Goal: Task Accomplishment & Management: Manage account settings

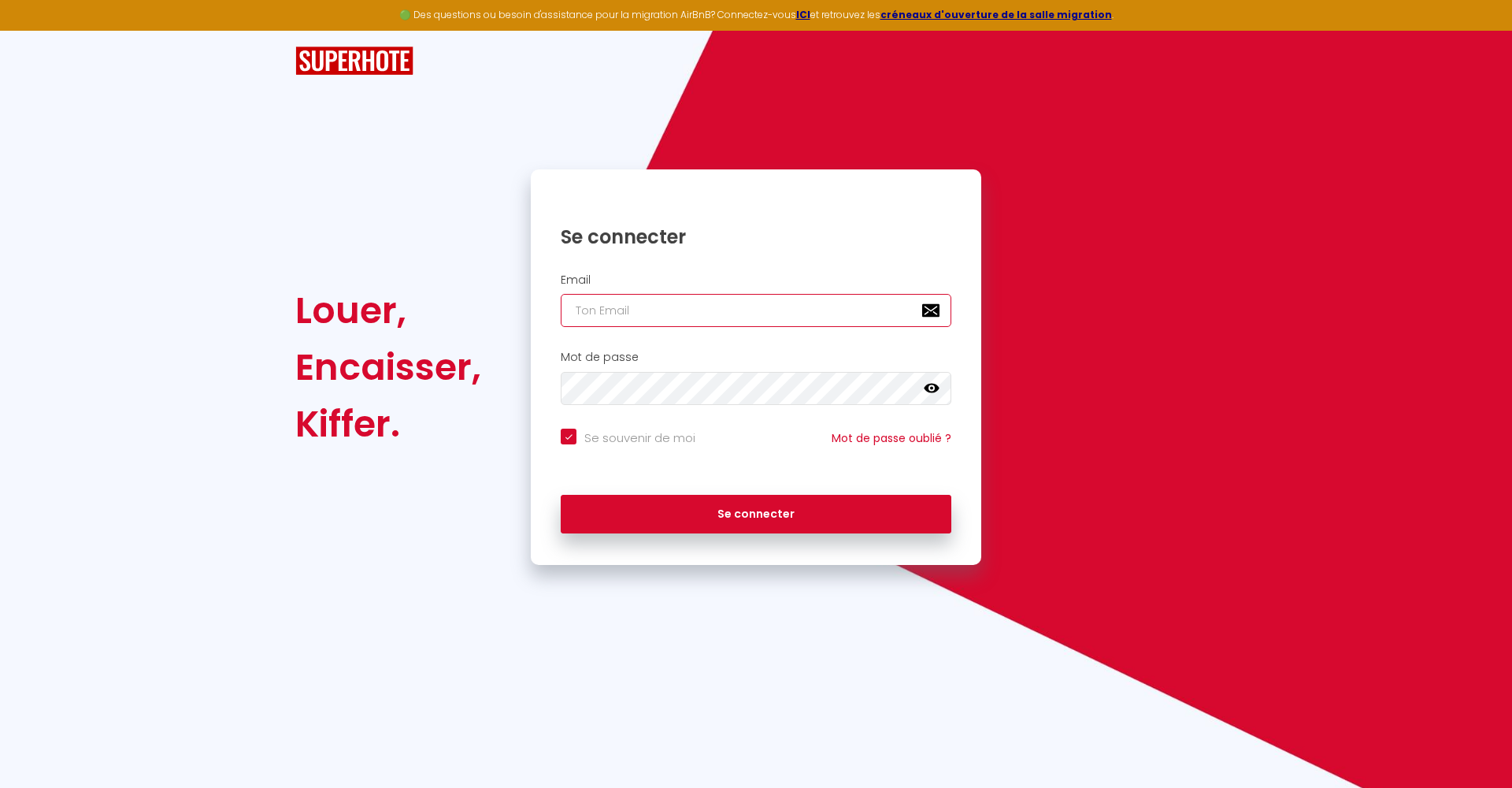
type input "[EMAIL_ADDRESS][DOMAIN_NAME]"
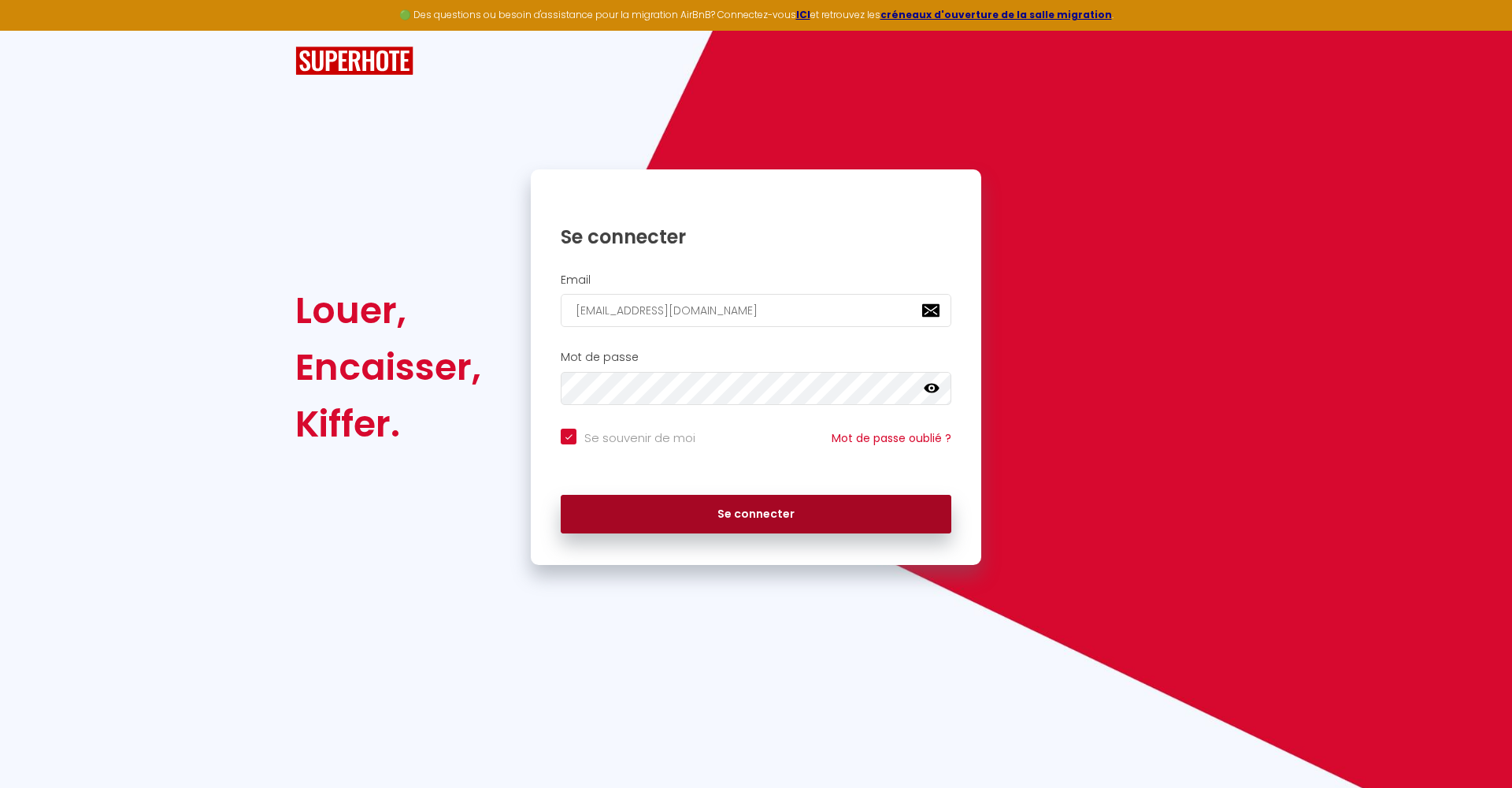
click at [737, 508] on button "Se connecter" at bounding box center [756, 514] width 391 height 40
checkbox input "true"
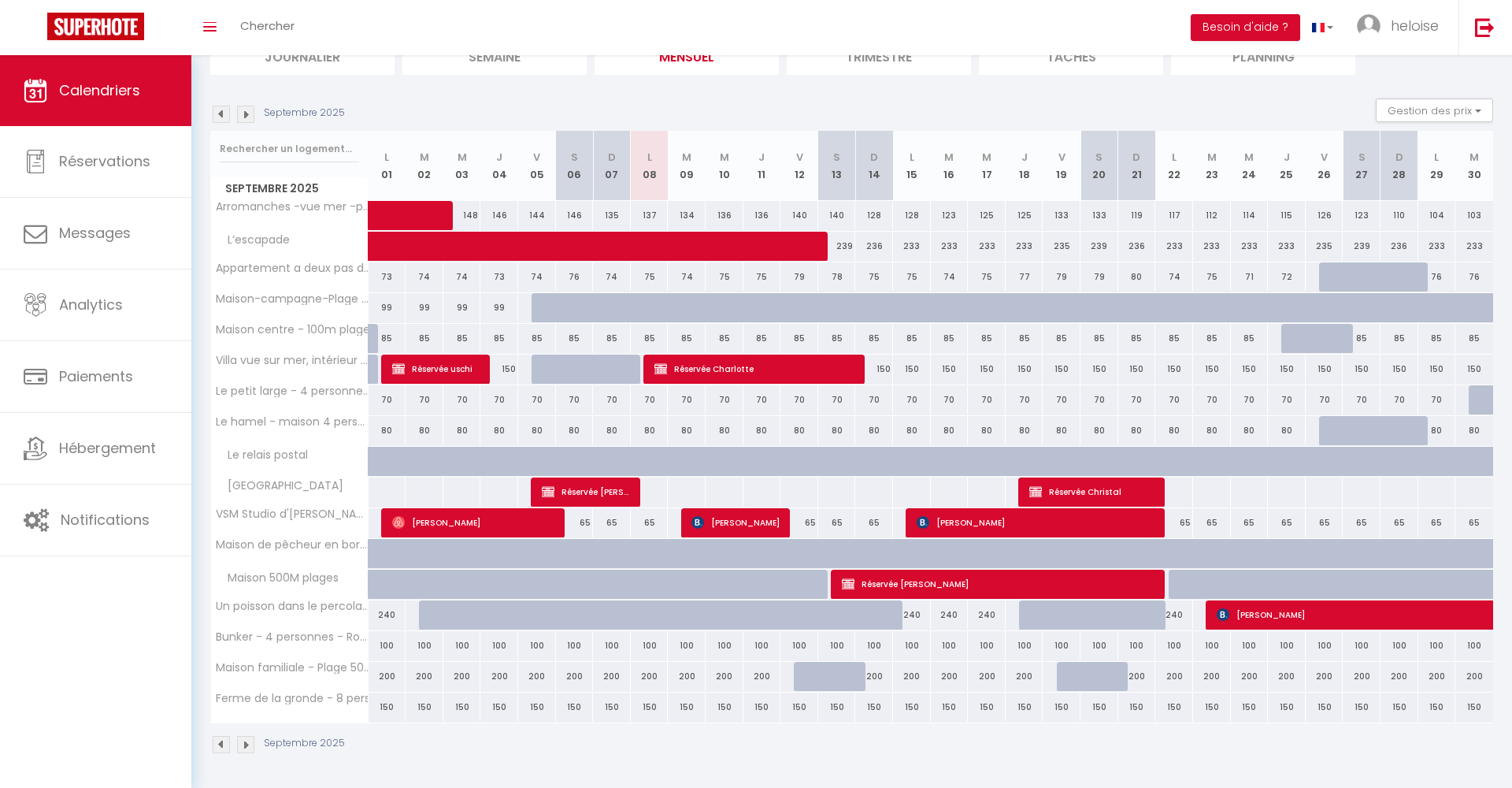
scroll to position [127, 0]
click at [707, 531] on span "[PERSON_NAME]" at bounding box center [735, 523] width 88 height 30
select select "OK"
select select "KO"
select select "0"
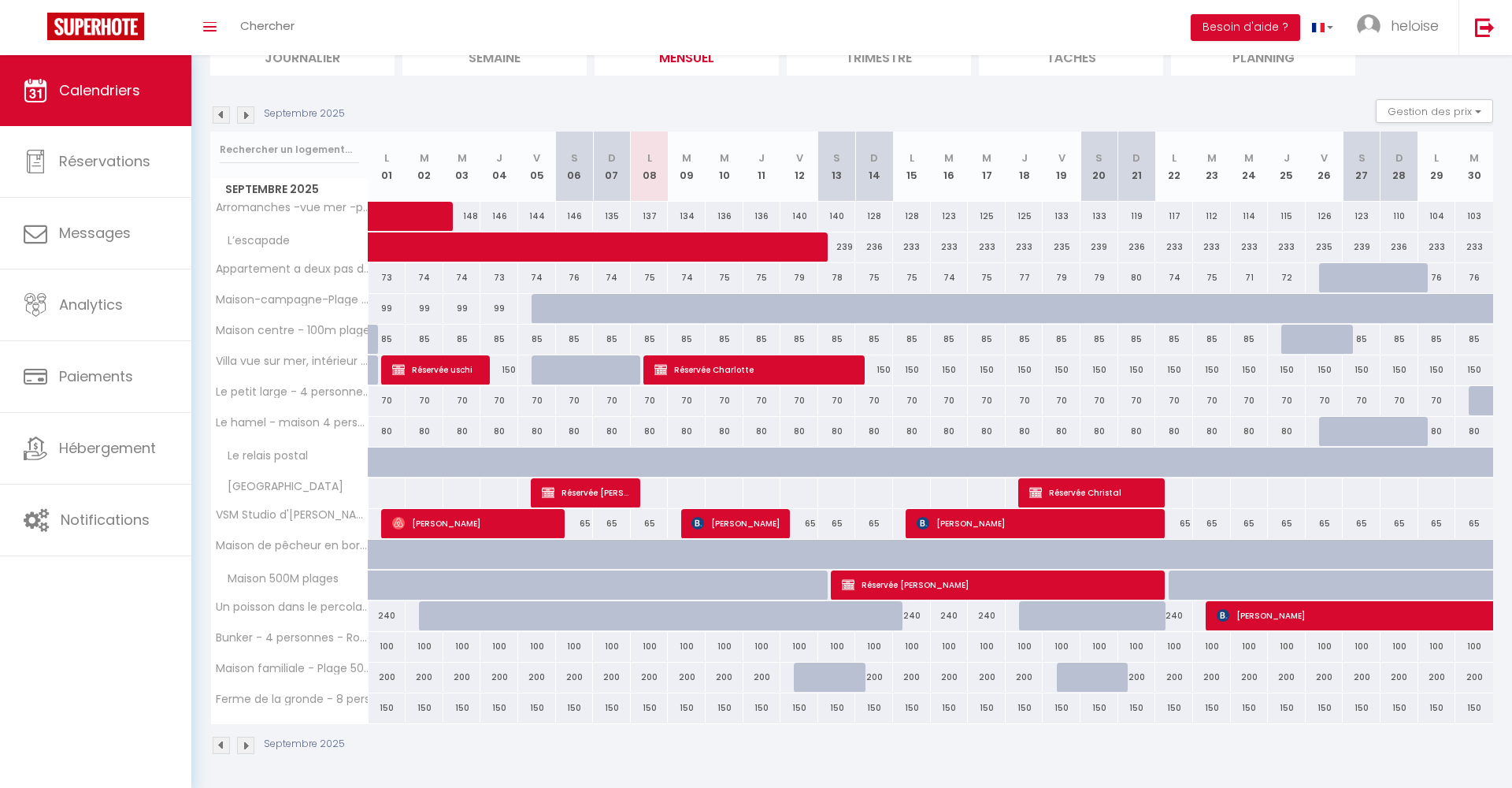
select select "0"
select select "1"
select select
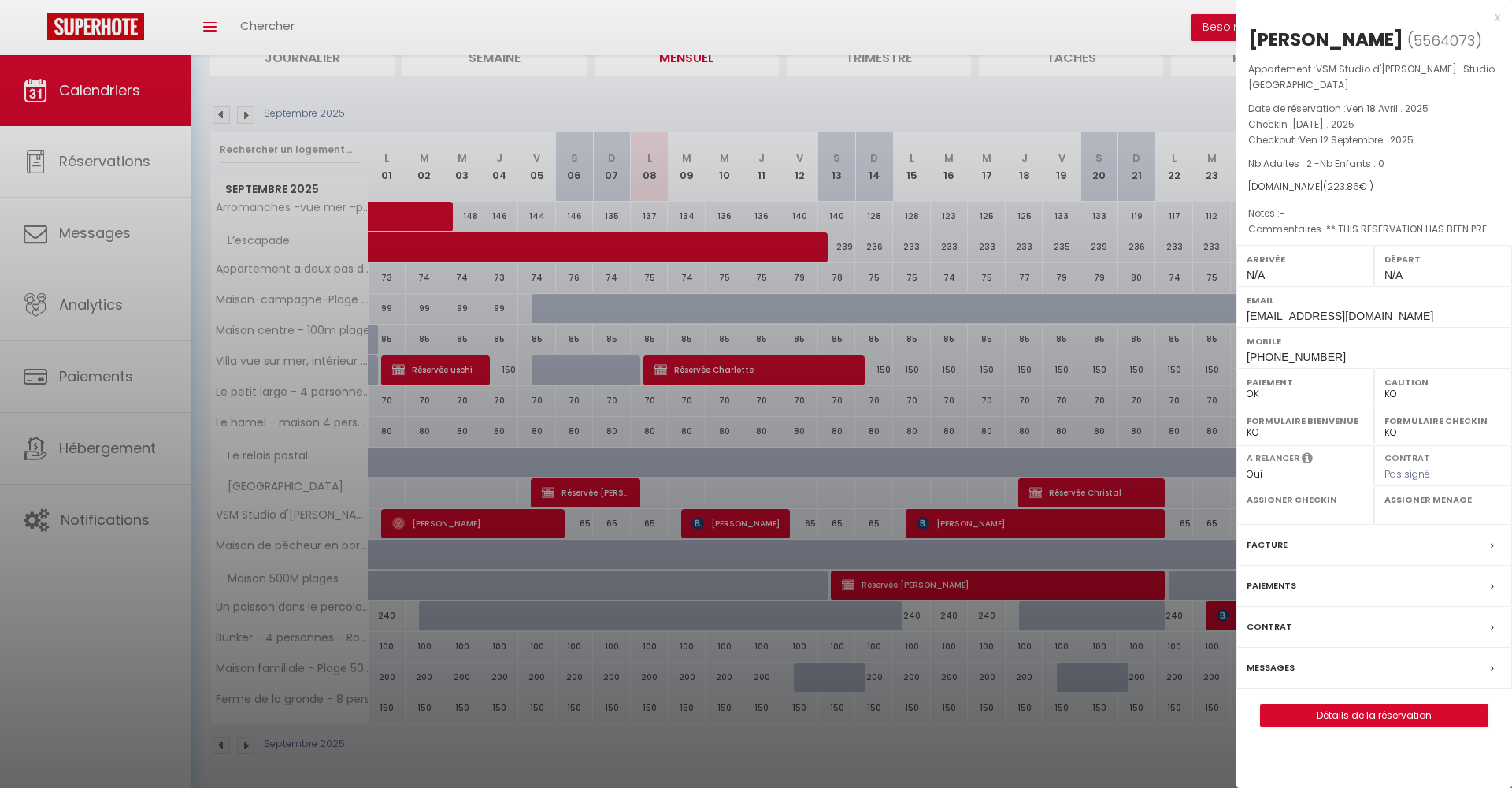
click at [1363, 710] on link "Détails de la réservation" at bounding box center [1375, 715] width 227 height 20
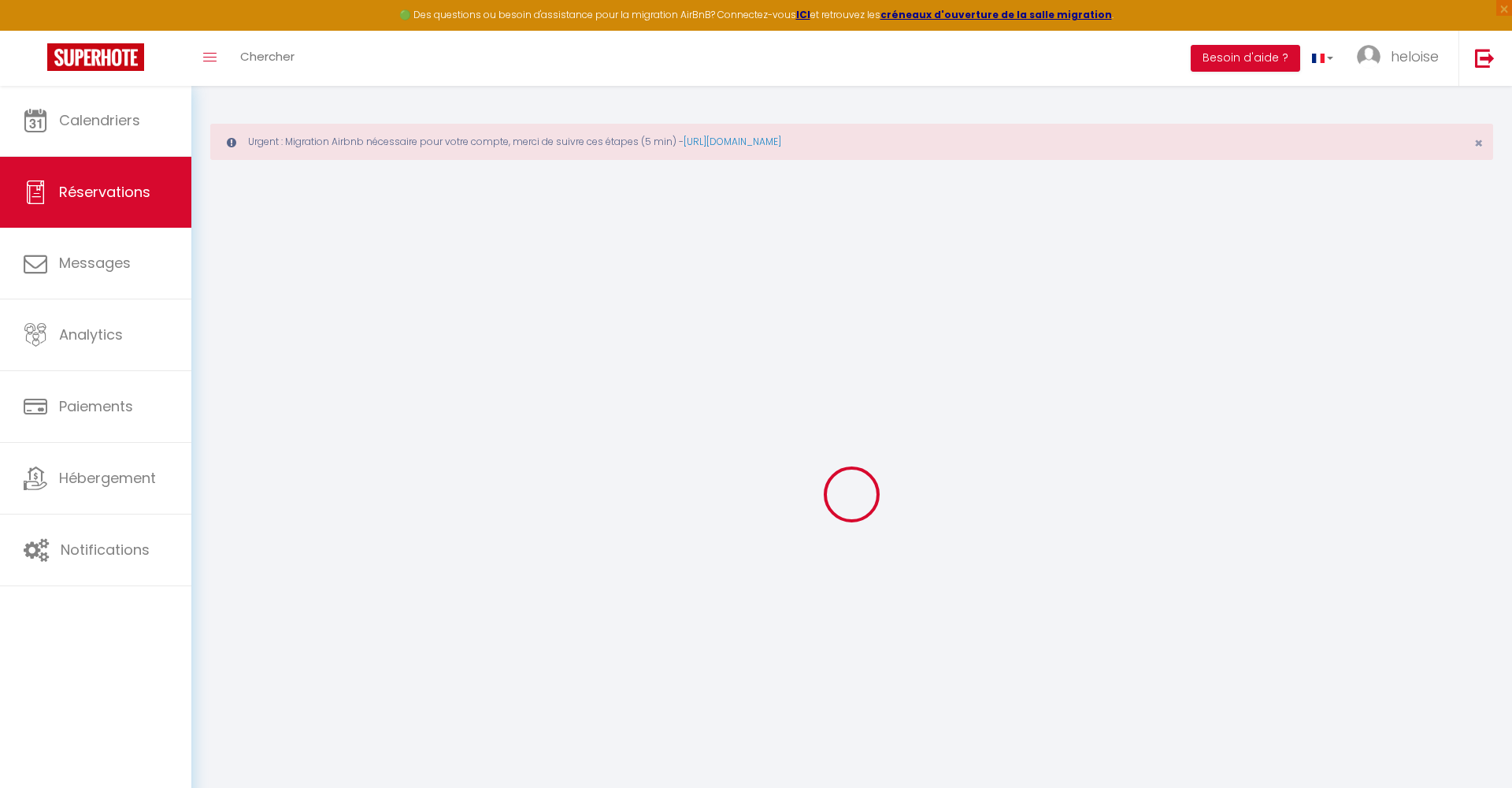
select select
checkbox input "false"
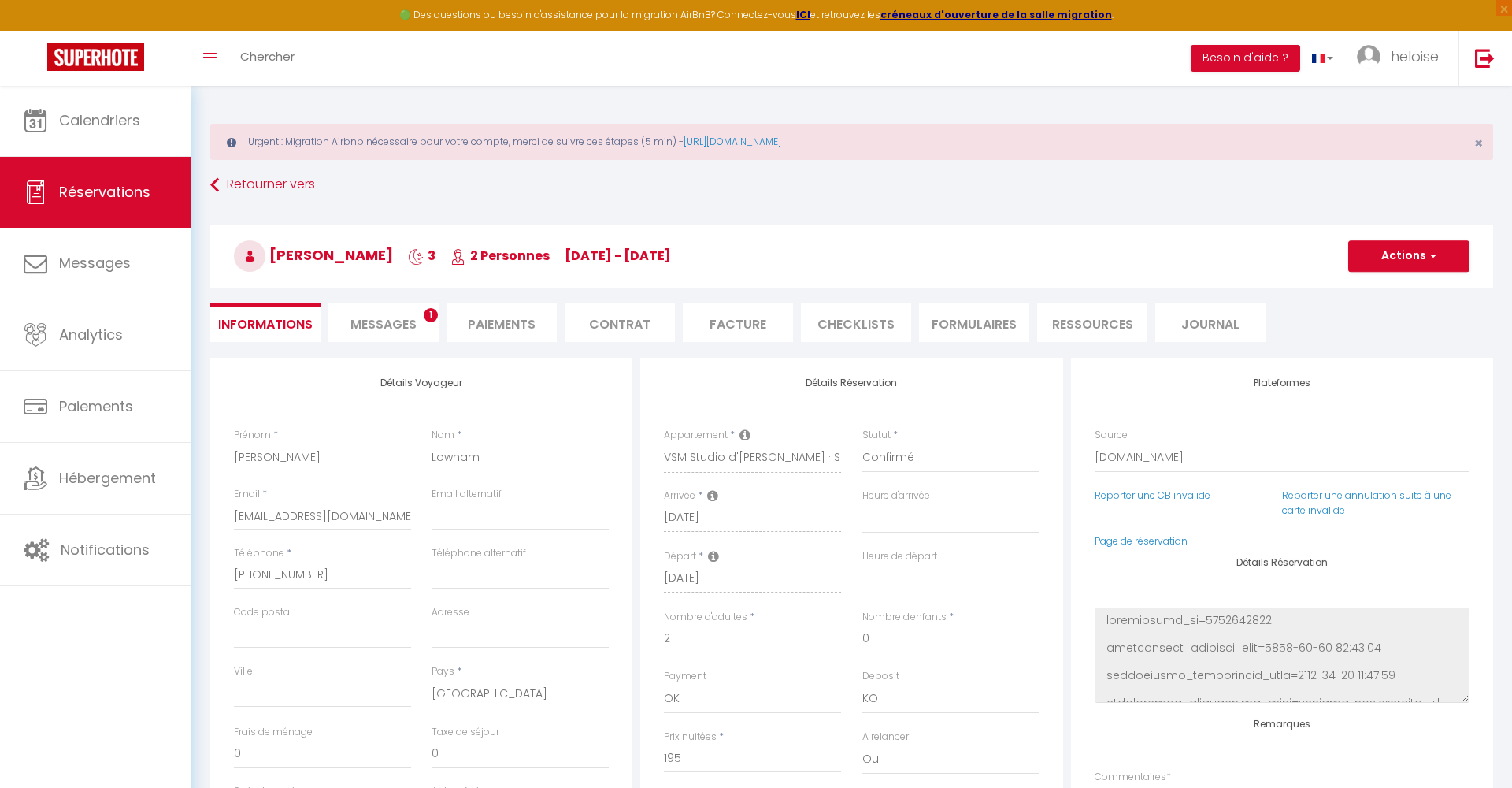
select select
checkbox input "false"
select select
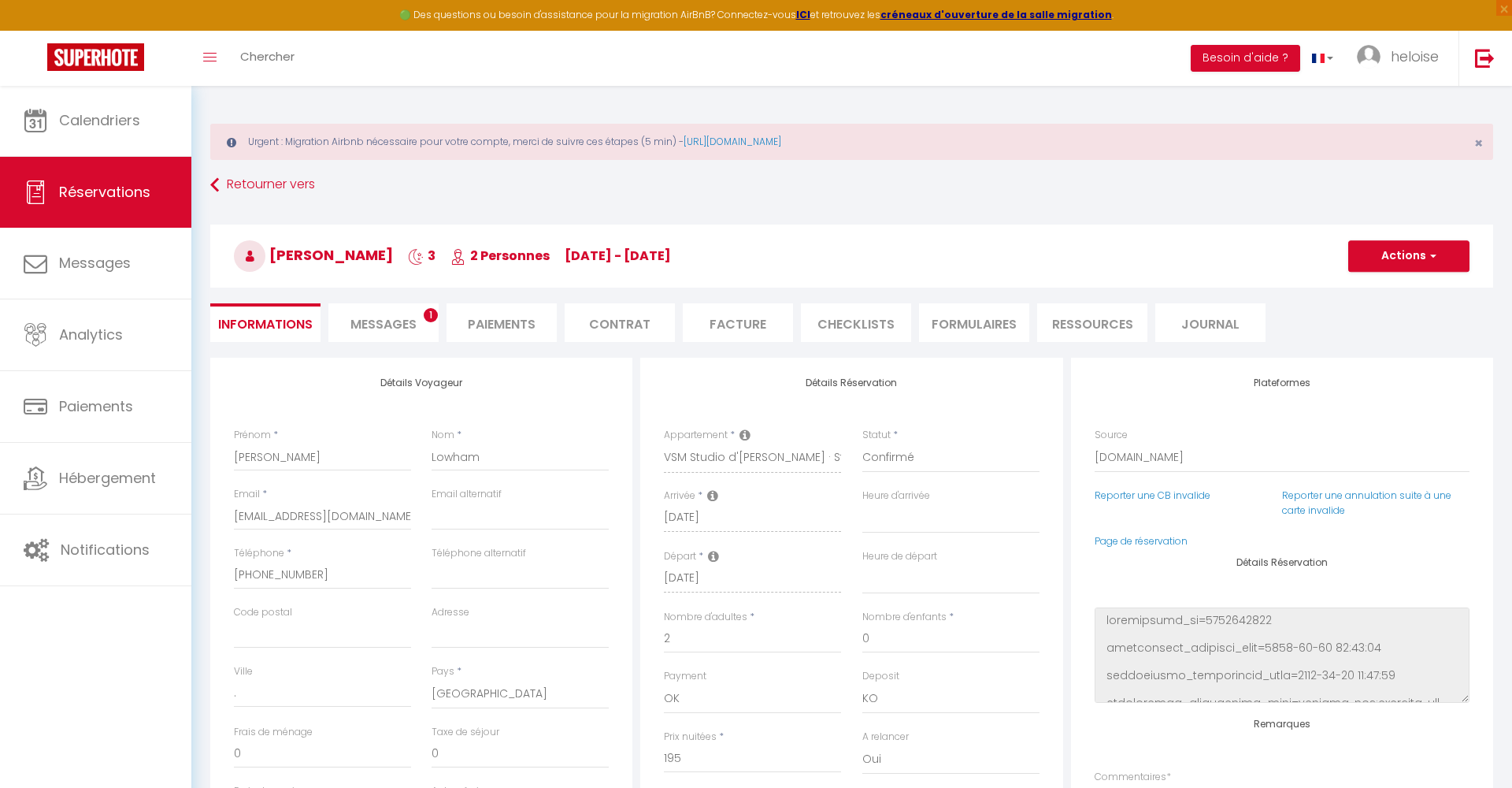
checkbox input "false"
type textarea "** THIS RESERVATION HAS BEEN PRE-PAID ** BOOKING NOTE : Payment charge is EUR 3…"
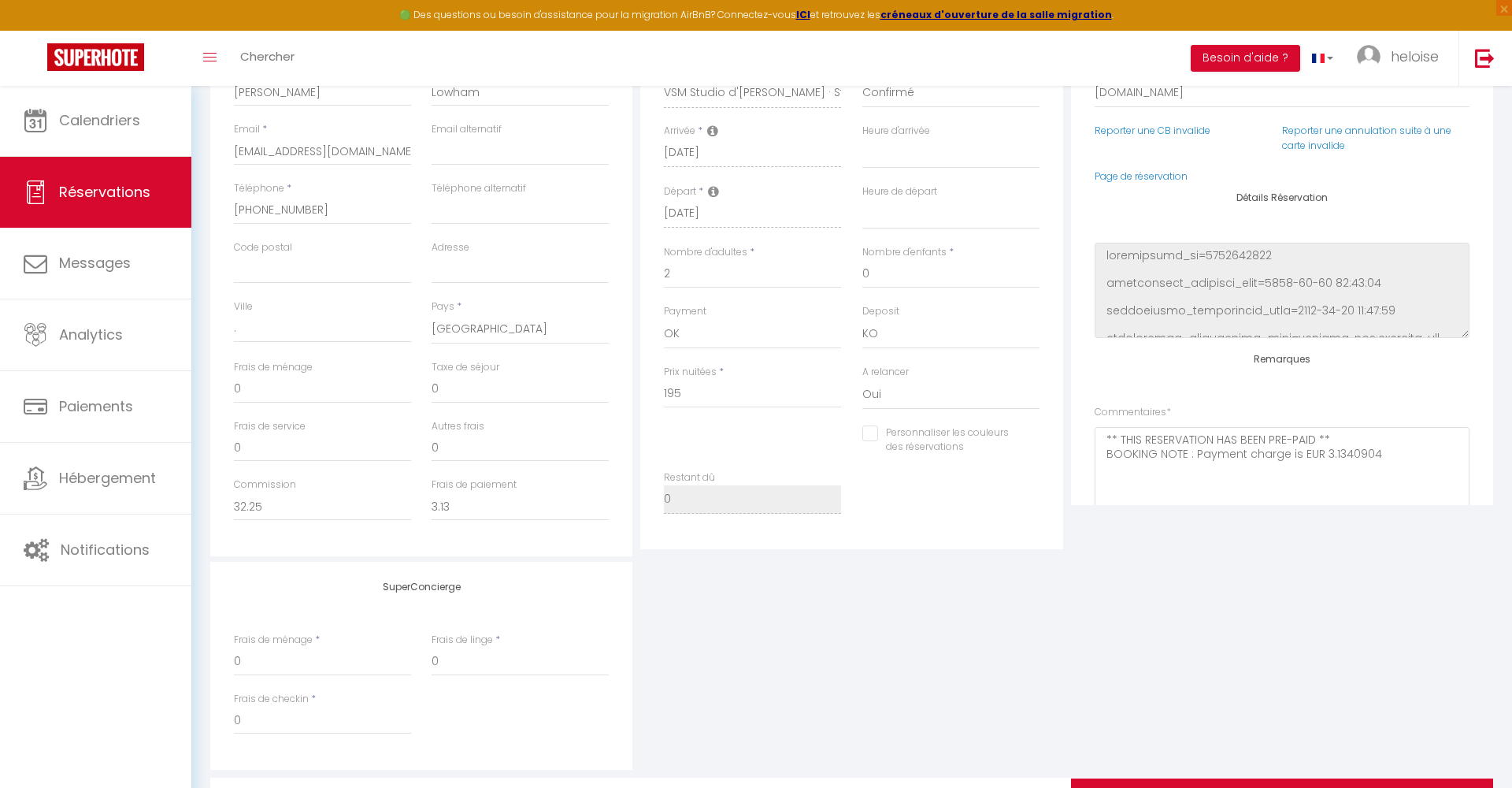
type input "20"
type input "8.86"
select select
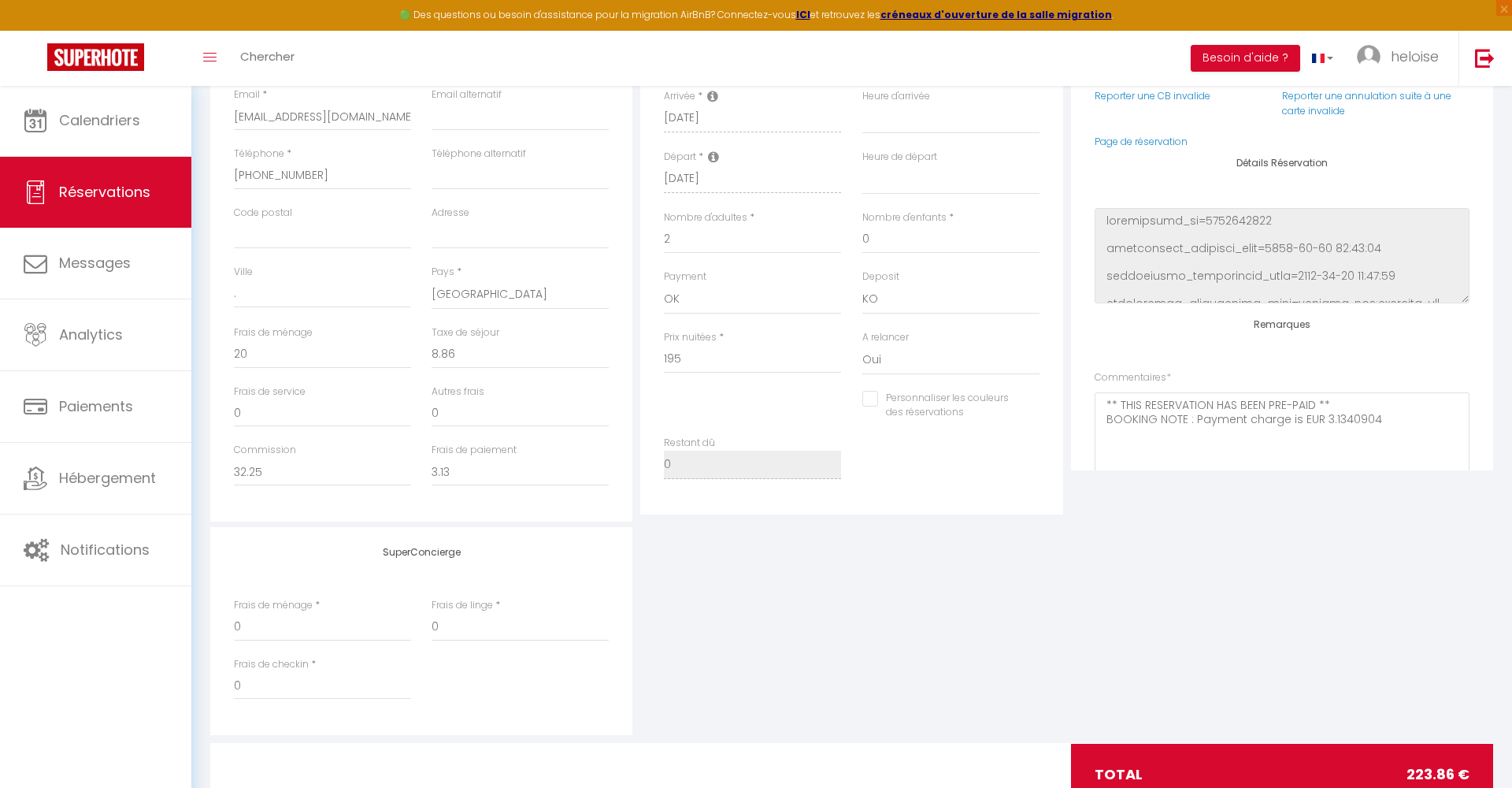
checkbox input "false"
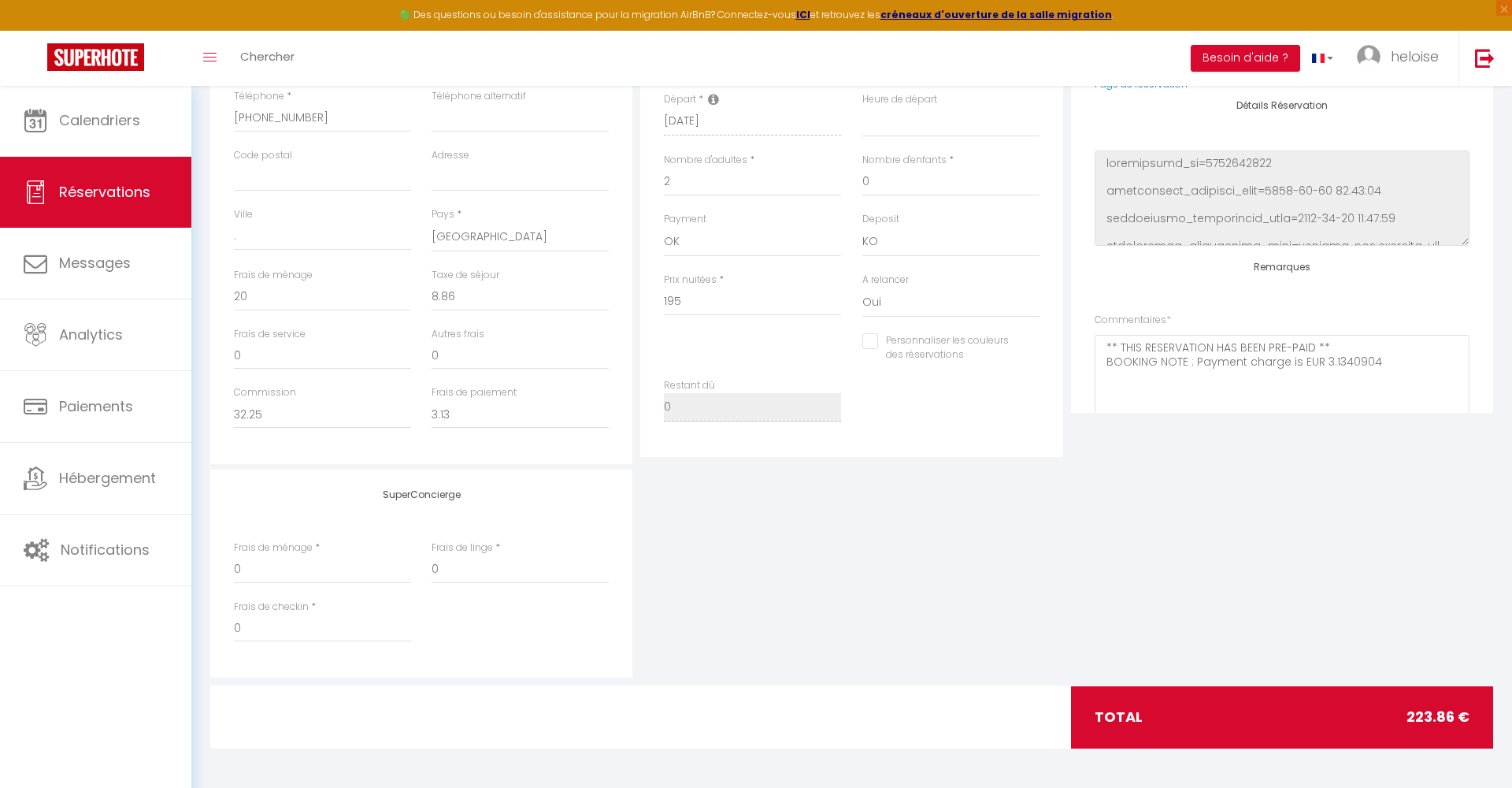
select select
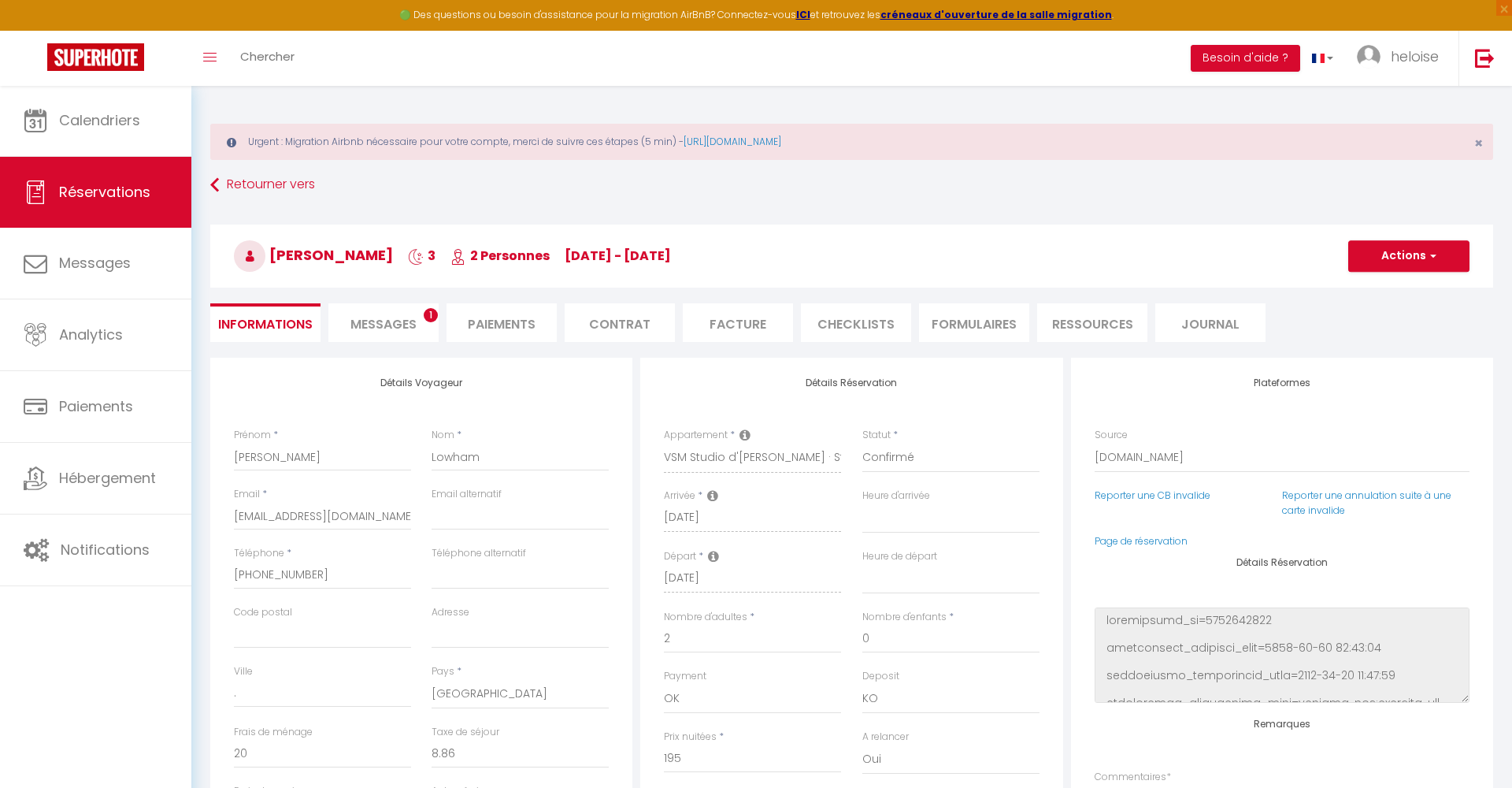
click at [427, 325] on li "Messages 1" at bounding box center [383, 323] width 110 height 39
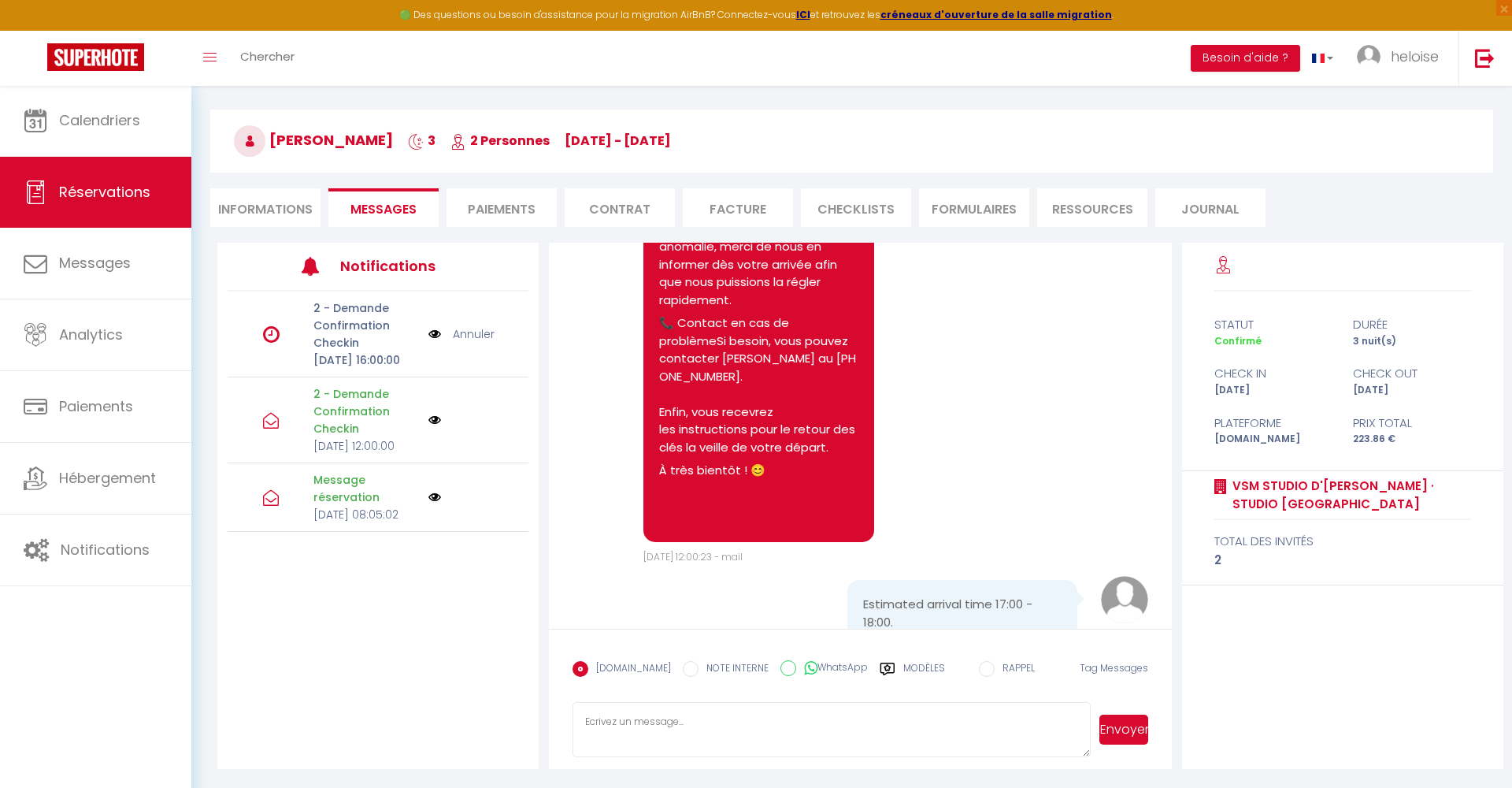
scroll to position [115, 0]
click at [660, 719] on textarea at bounding box center [831, 730] width 517 height 56
